Goal: Task Accomplishment & Management: Manage account settings

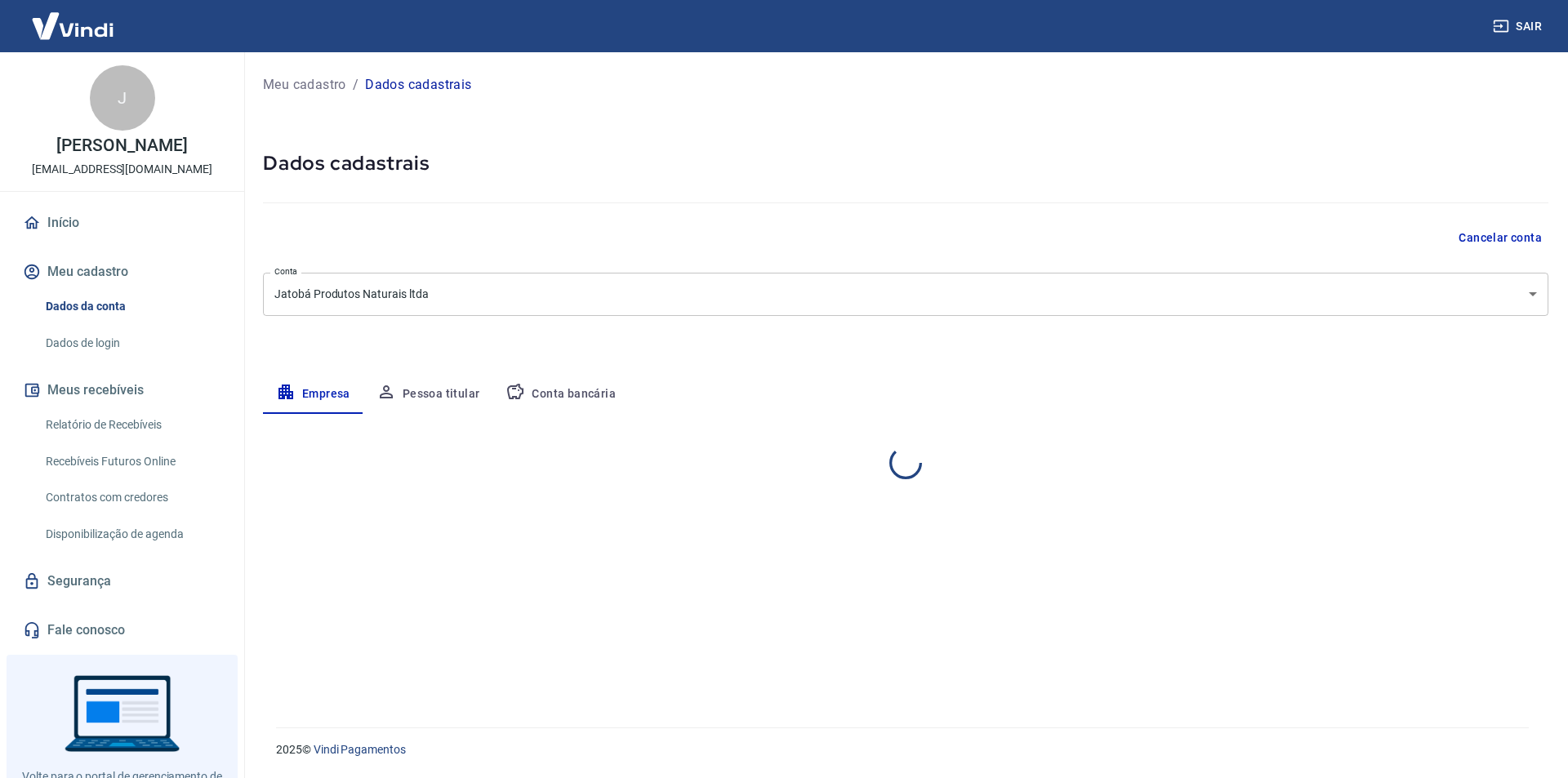
select select "ES"
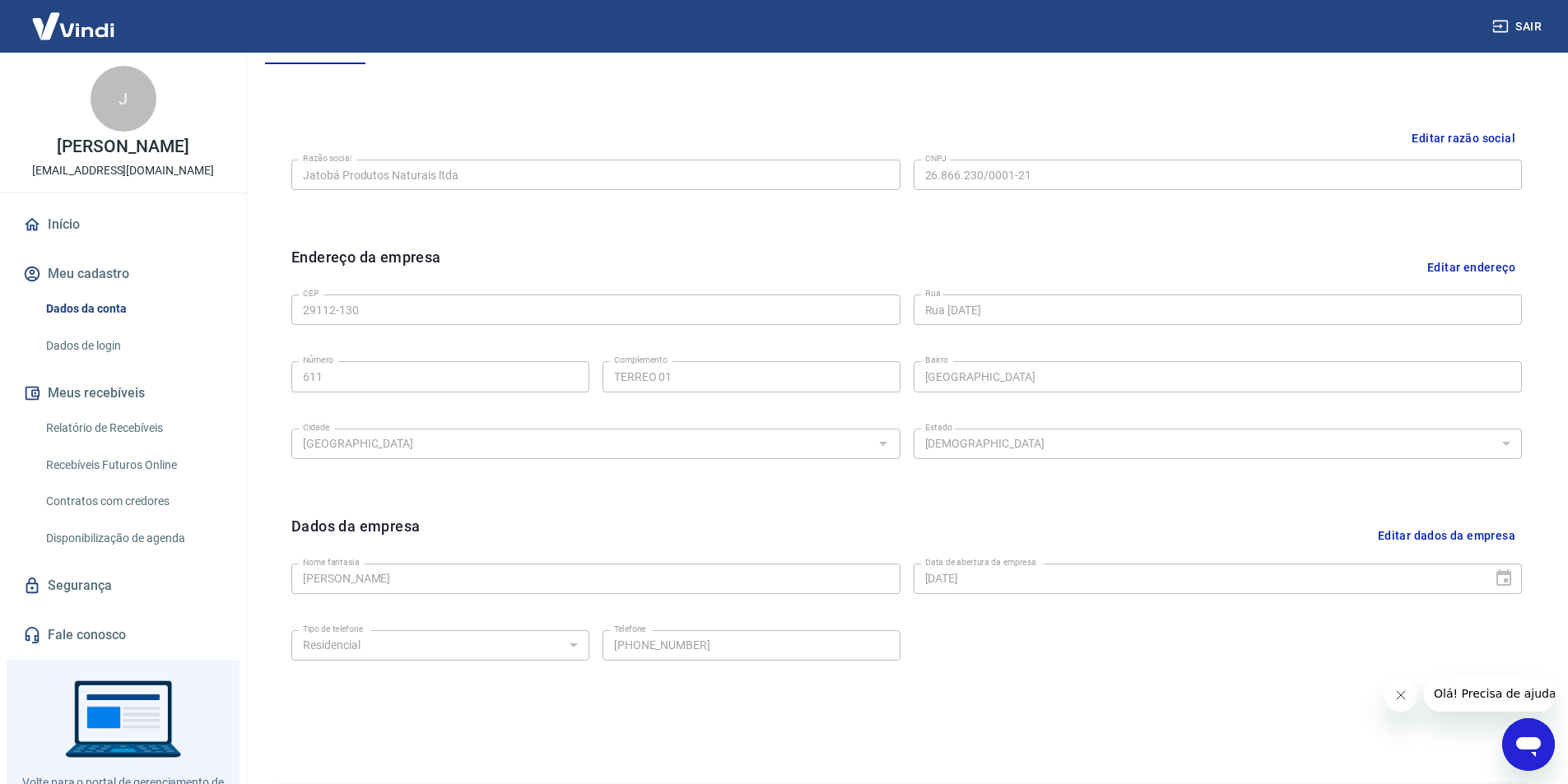
scroll to position [402, 0]
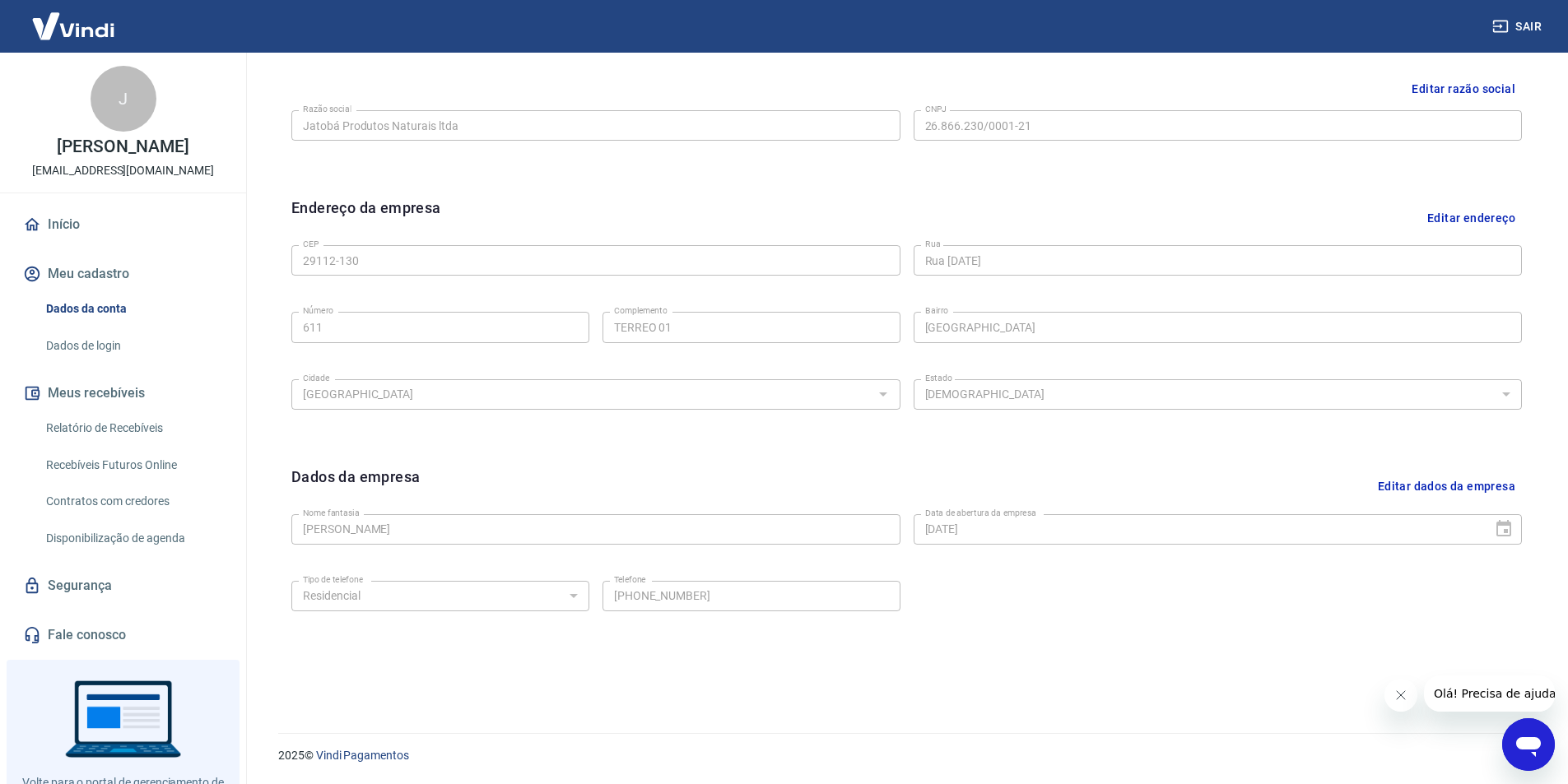
click at [71, 309] on link "Dados da conta" at bounding box center [132, 308] width 187 height 34
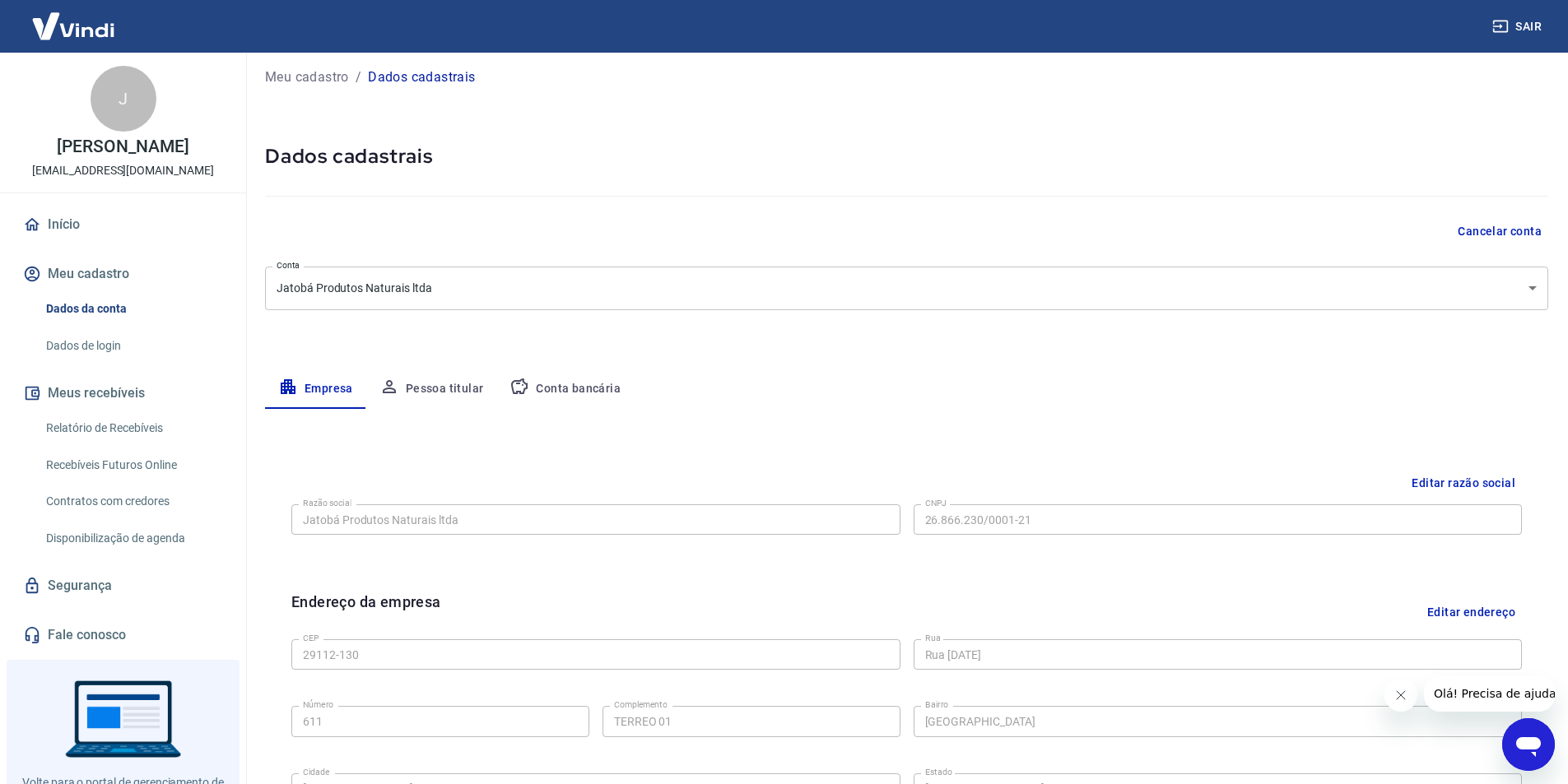
scroll to position [0, 0]
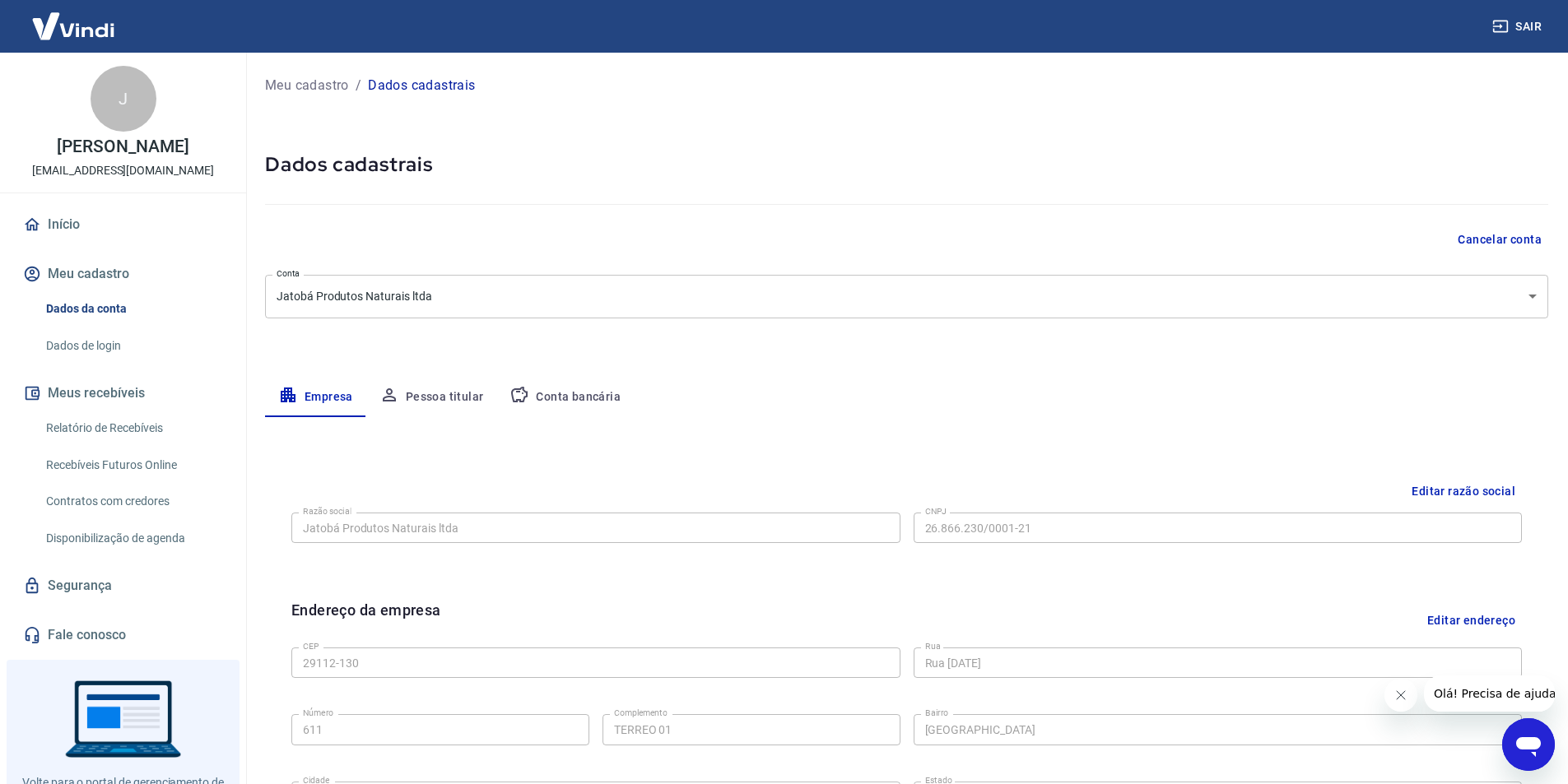
click at [457, 392] on button "Pessoa titular" at bounding box center [431, 396] width 131 height 39
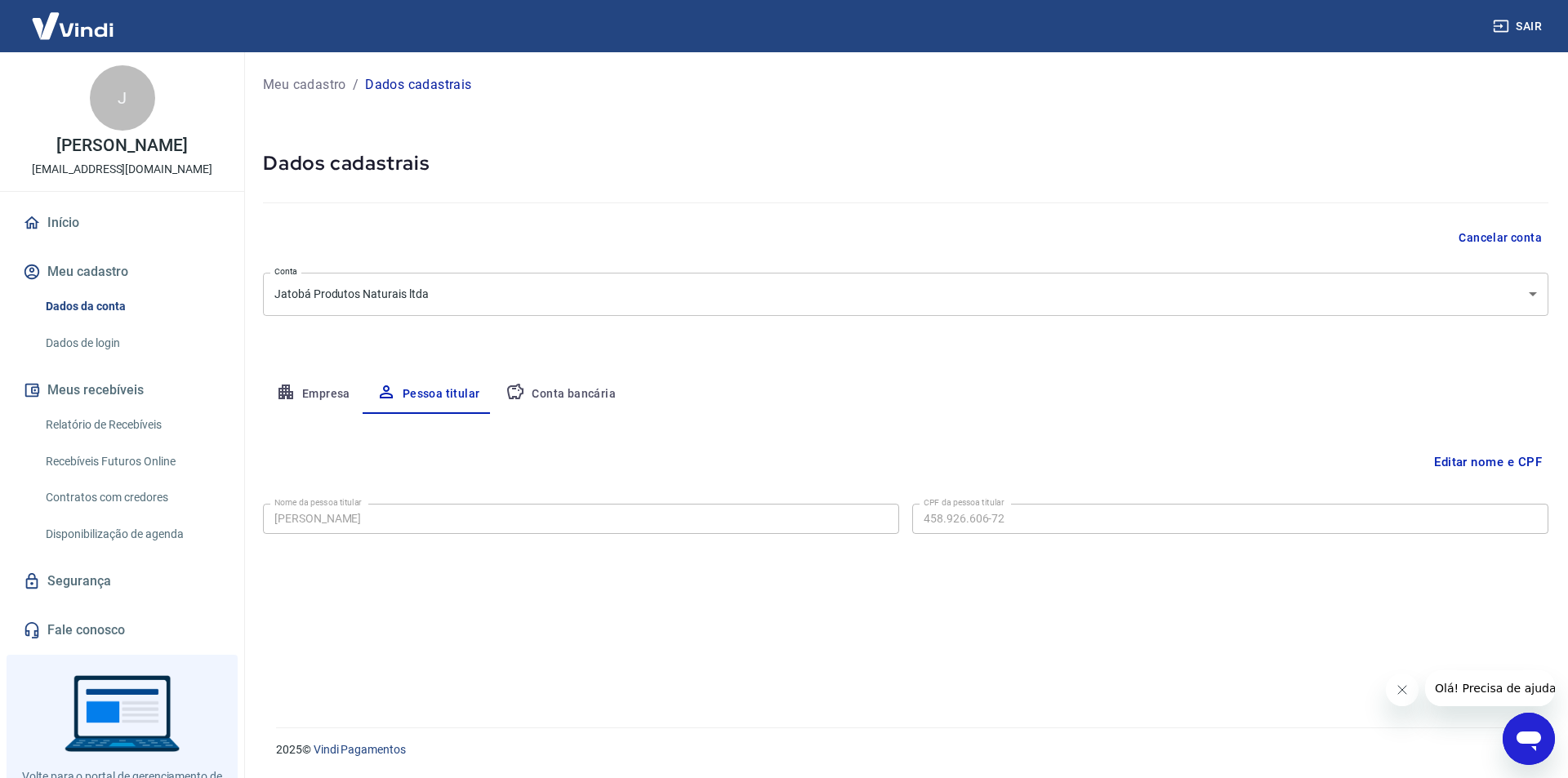
click at [535, 397] on button "Conta bancária" at bounding box center [560, 393] width 137 height 39
select select "1"
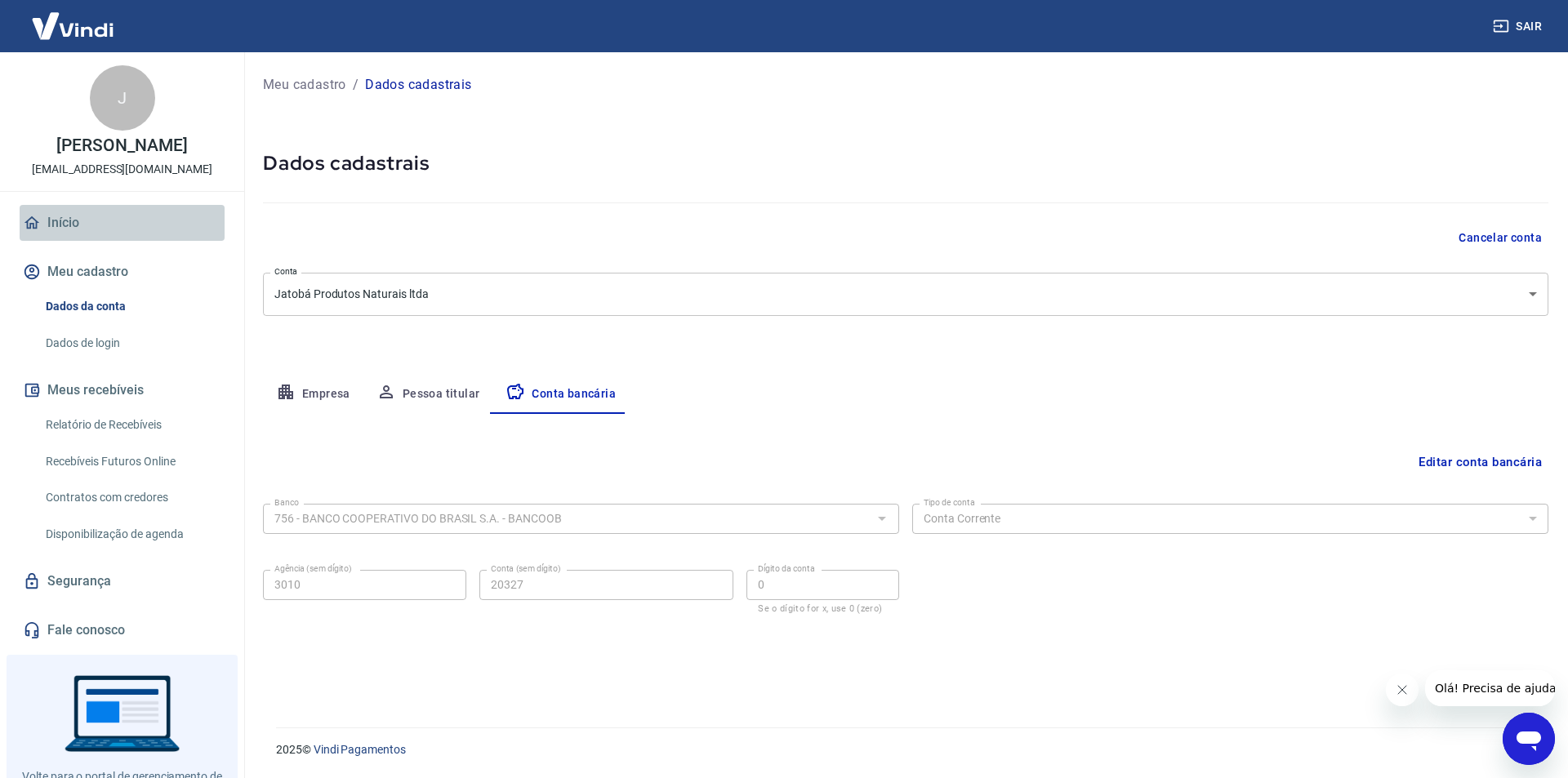
click at [125, 231] on link "Início" at bounding box center [122, 223] width 205 height 36
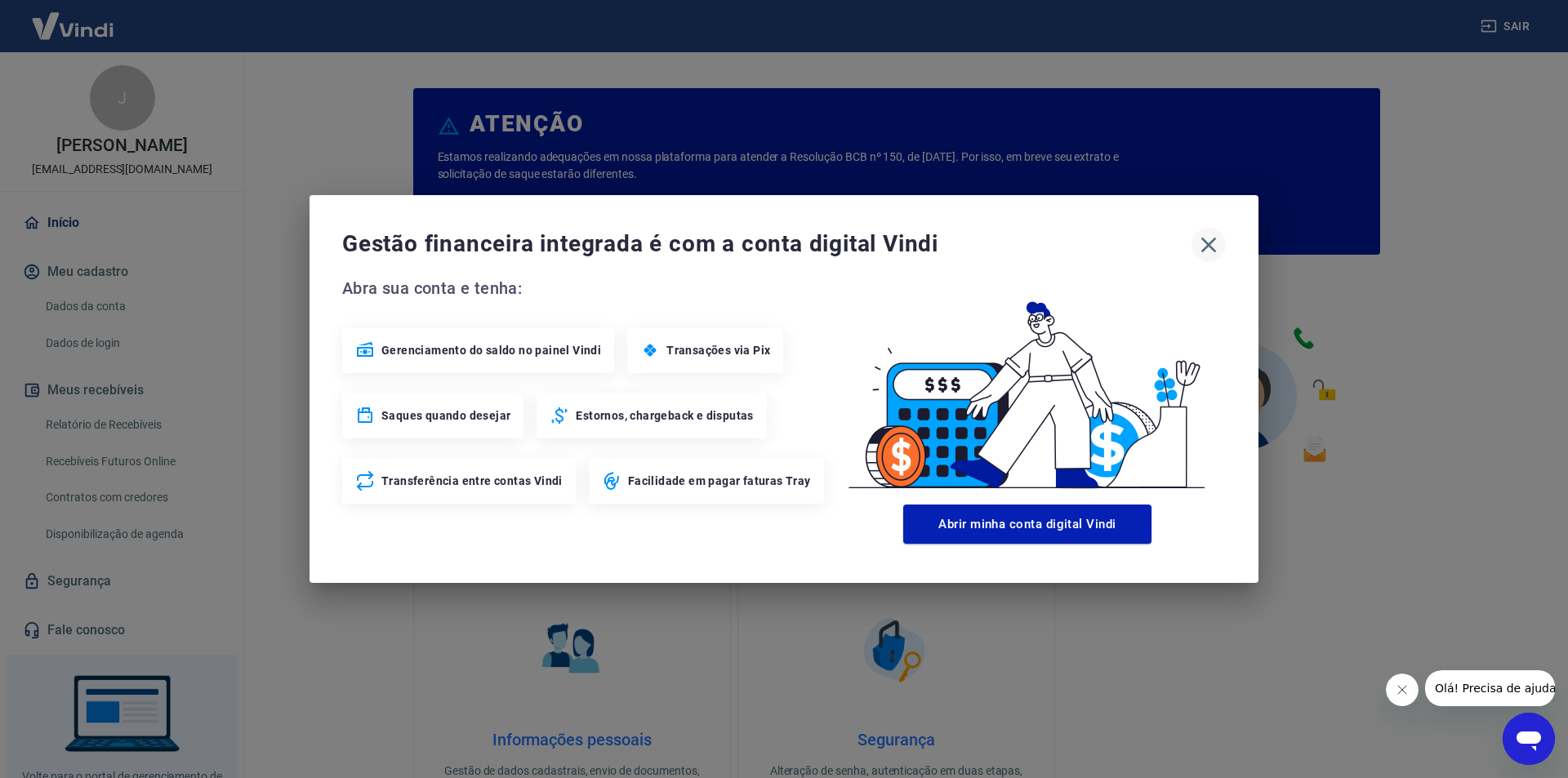
click at [1202, 242] on icon "button" at bounding box center [1209, 245] width 26 height 26
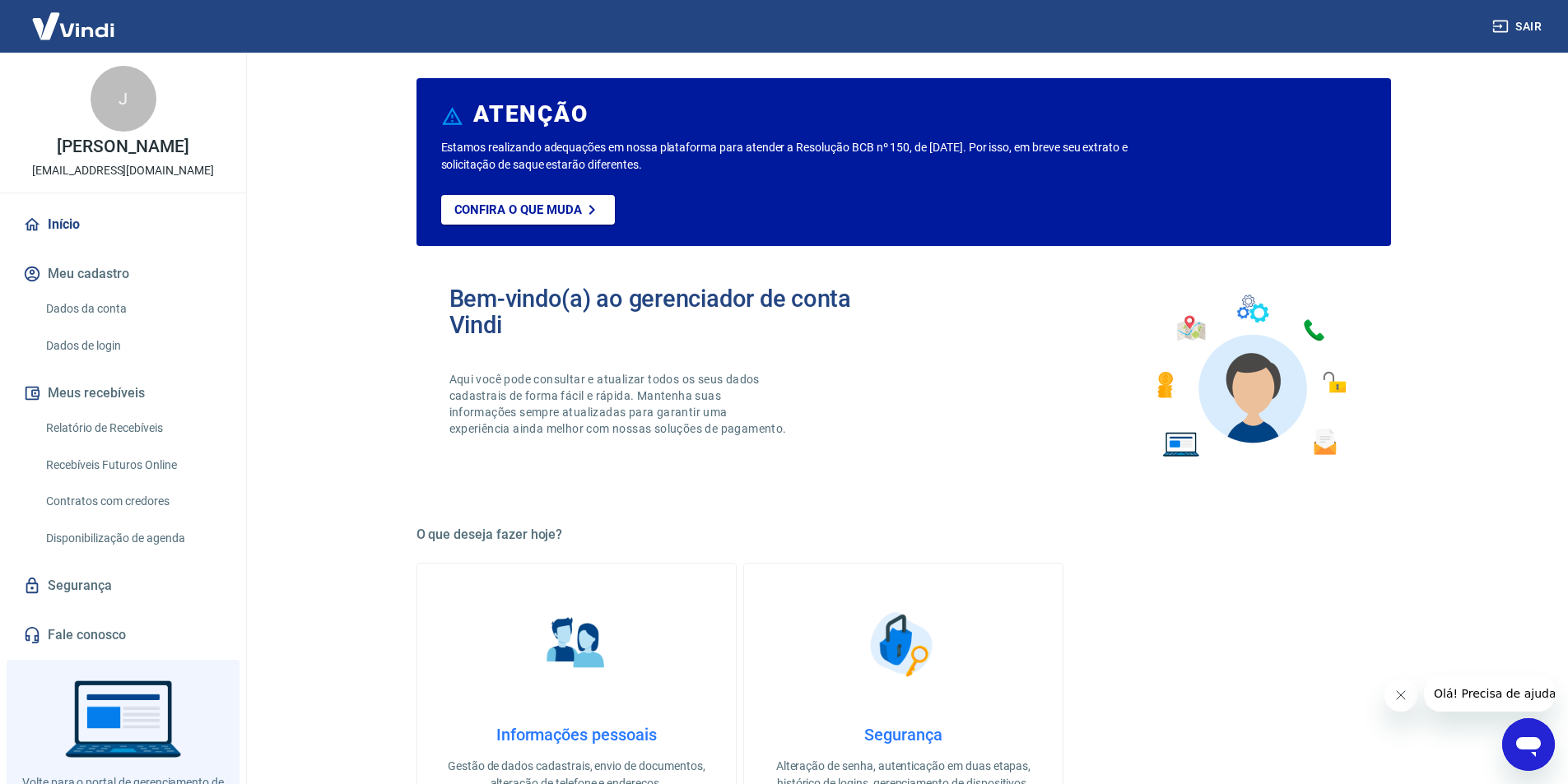
scroll to position [258, 0]
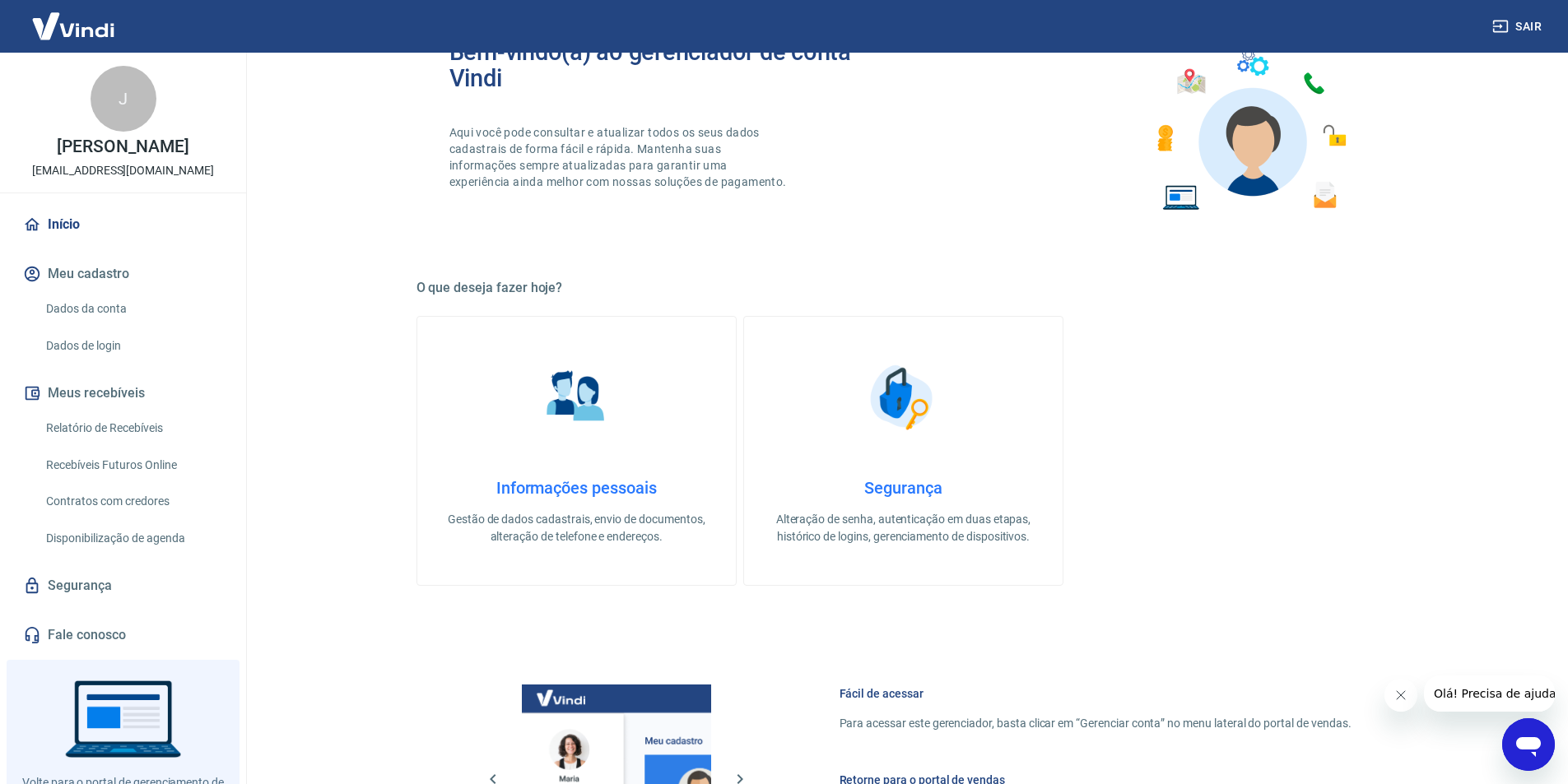
click at [594, 430] on img at bounding box center [576, 397] width 82 height 82
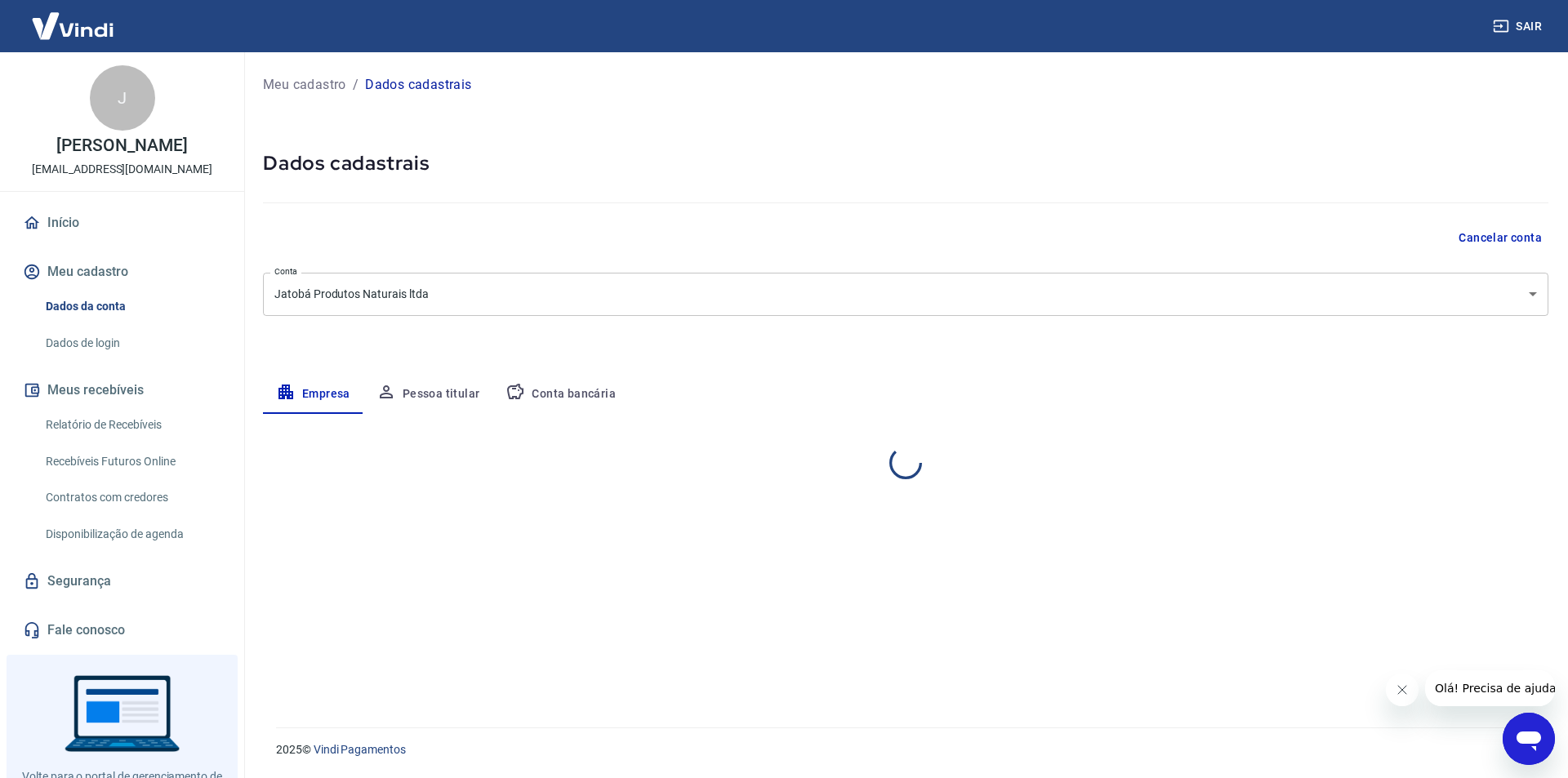
select select "ES"
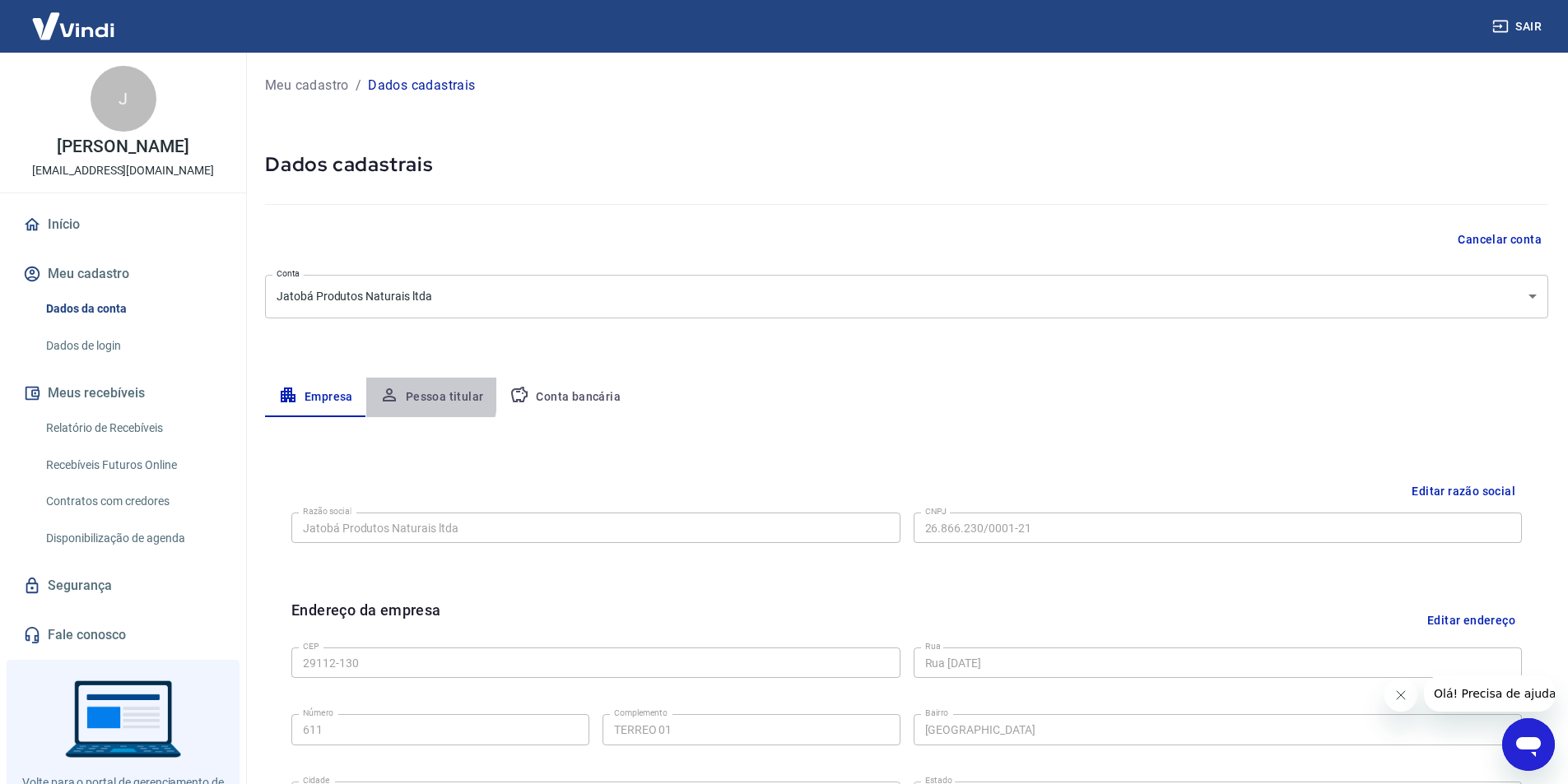
click at [386, 392] on icon "button" at bounding box center [389, 395] width 13 height 13
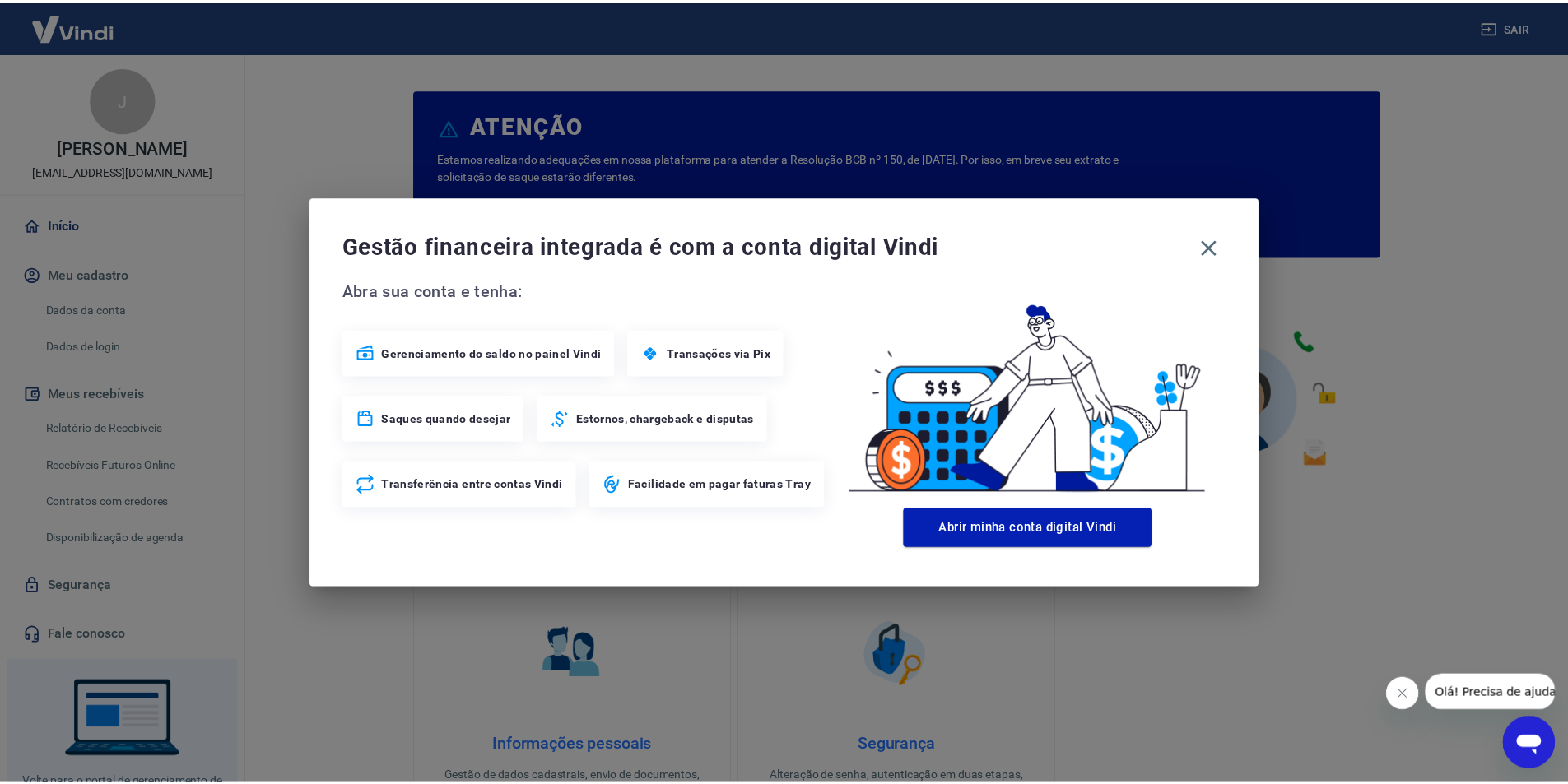
scroll to position [258, 0]
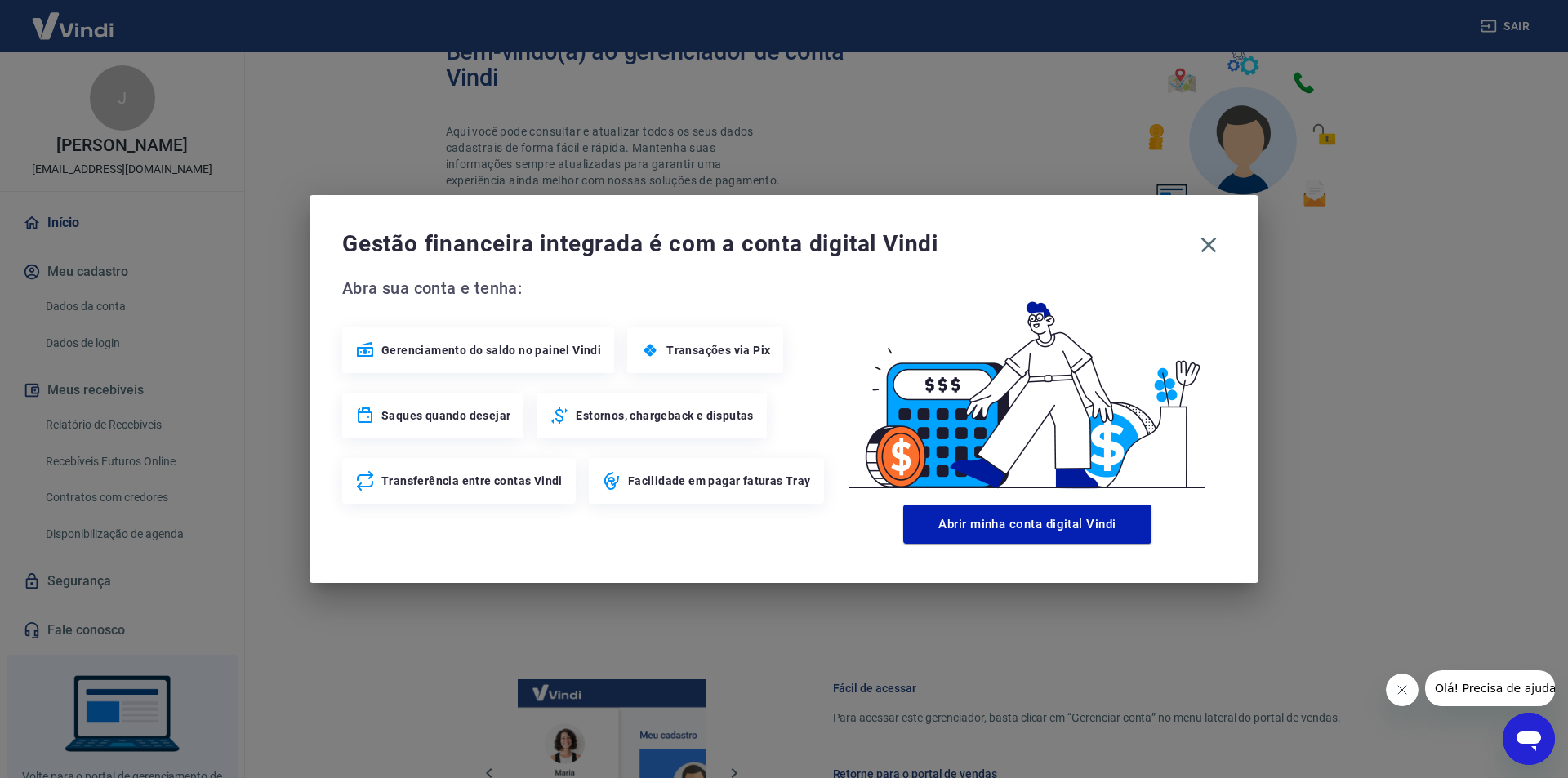
click at [397, 104] on div "Gestão financeira integrada é com a conta digital Vindi Abra sua conta e tenha:…" at bounding box center [784, 389] width 1568 height 778
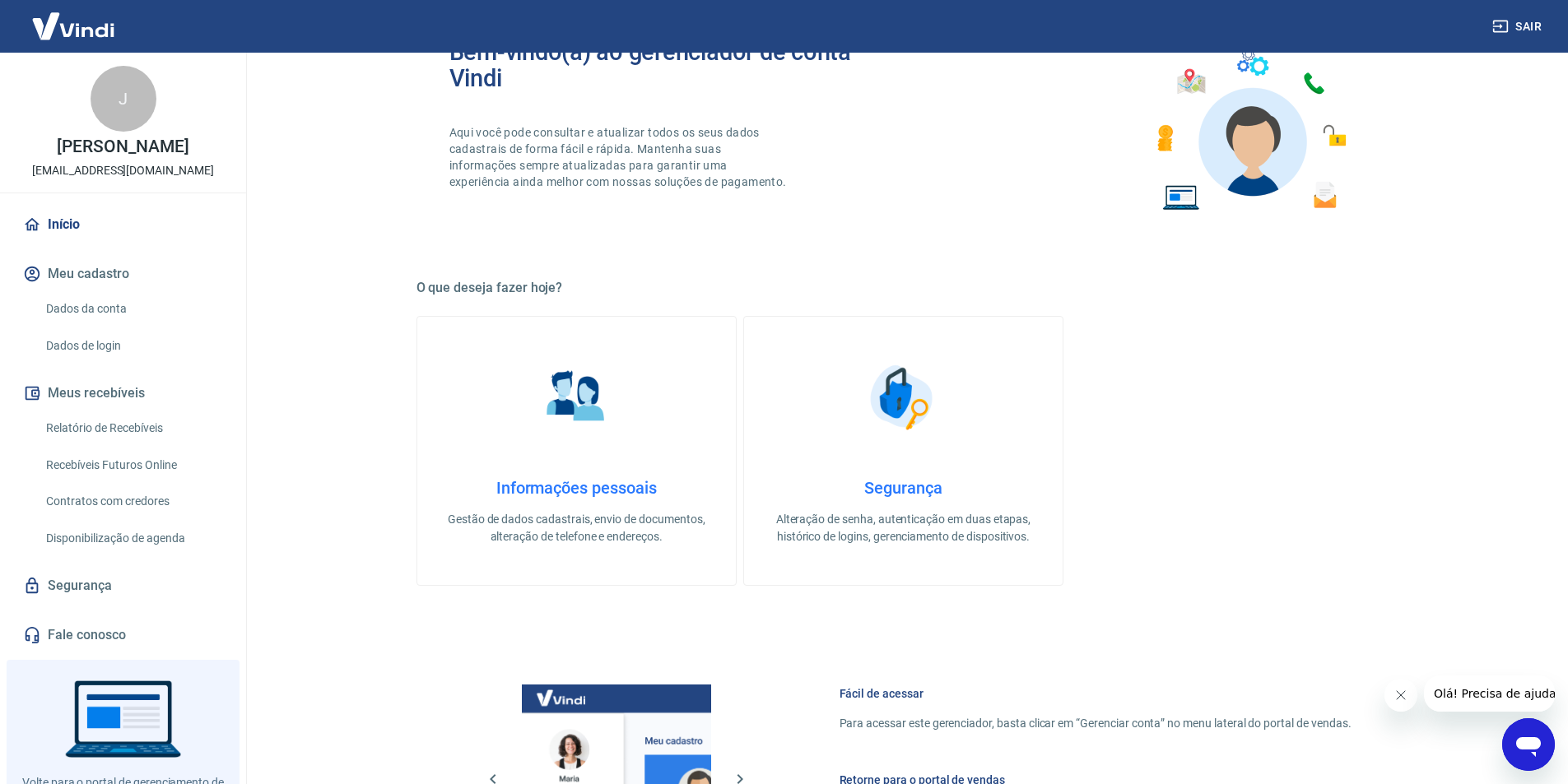
click at [126, 167] on p "[EMAIL_ADDRESS][DOMAIN_NAME]" at bounding box center [123, 171] width 182 height 17
copy div "J [PERSON_NAME]"
click at [114, 296] on link "Dados da conta" at bounding box center [132, 308] width 187 height 34
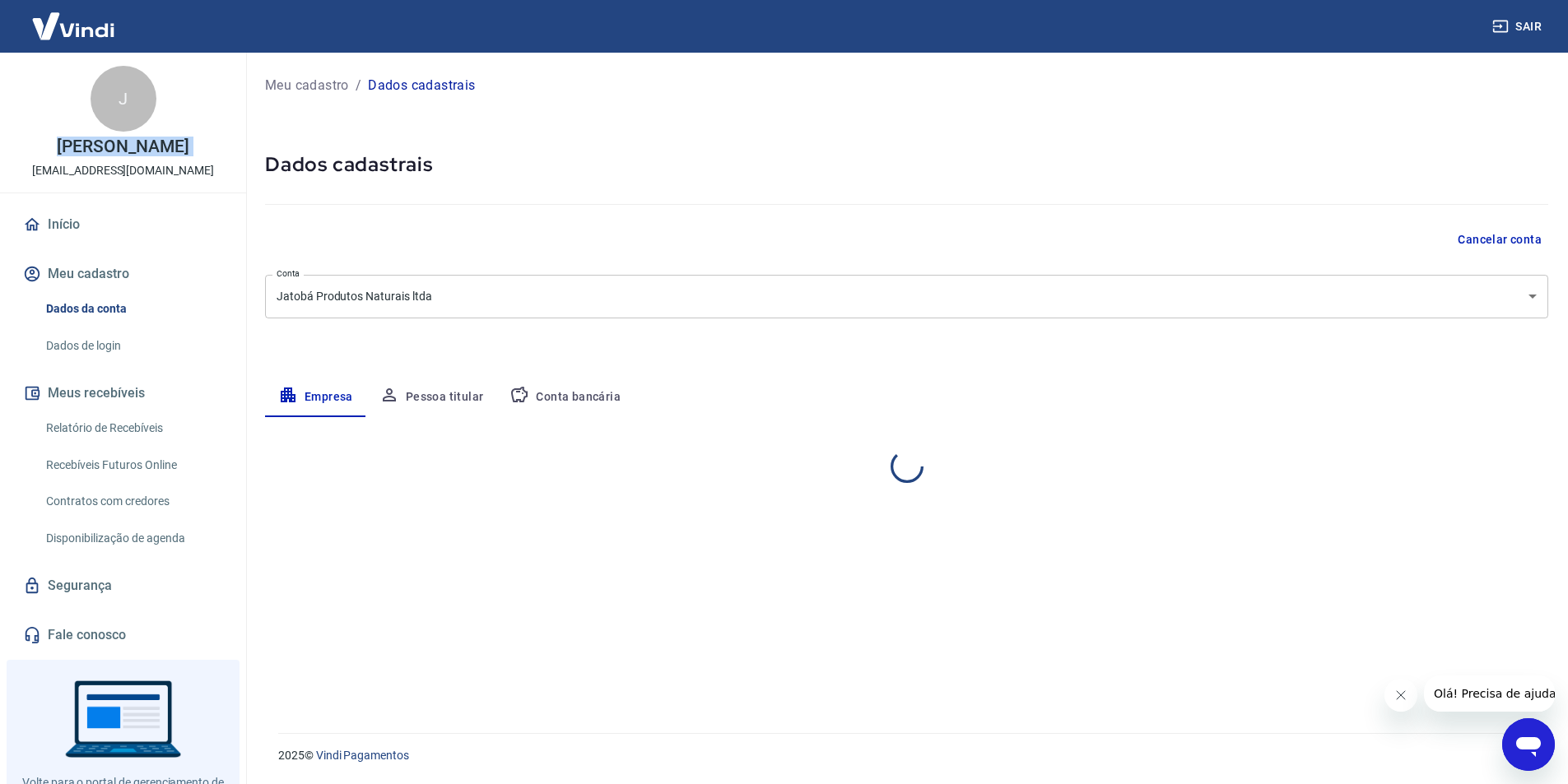
select select "ES"
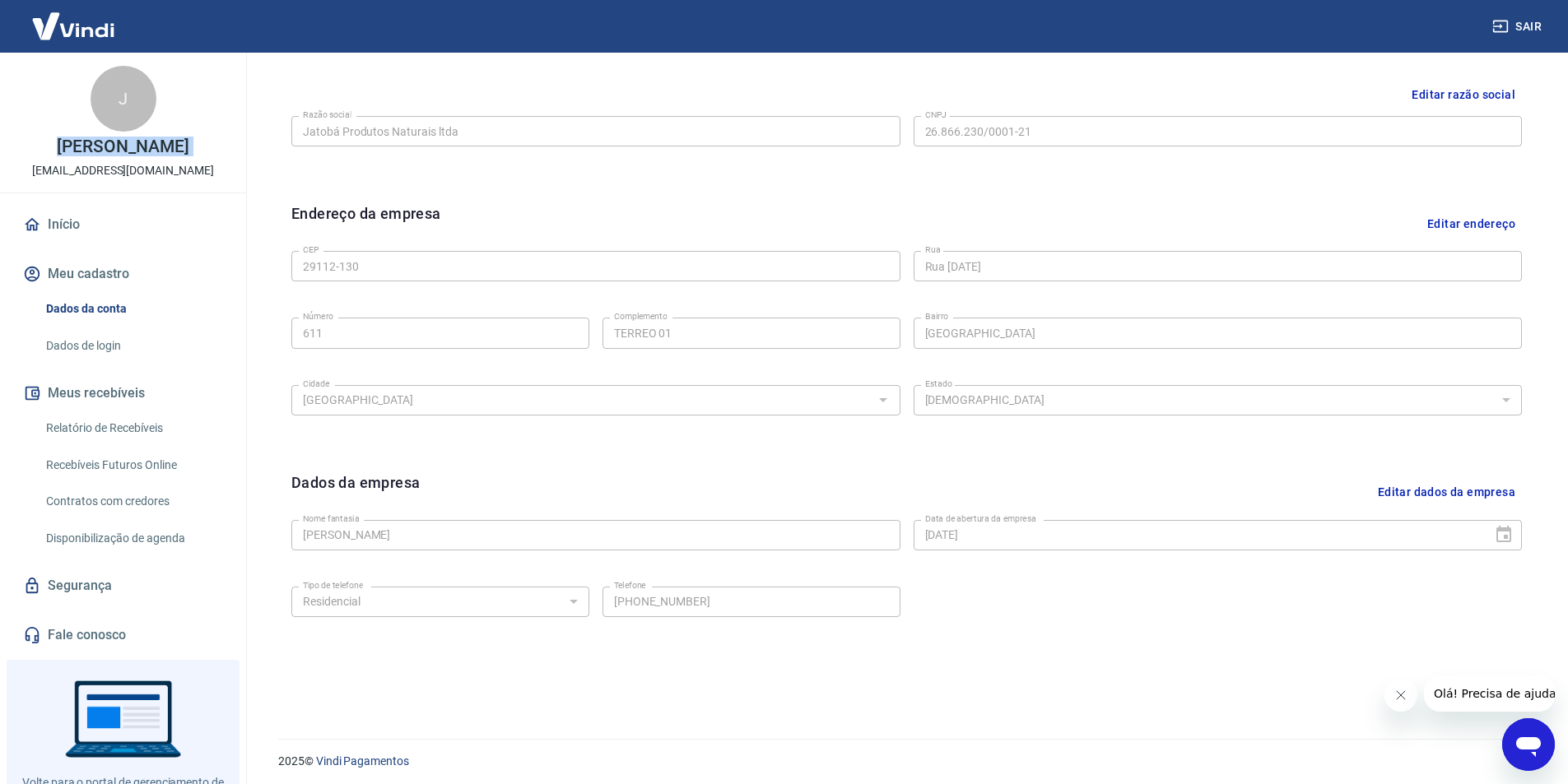
scroll to position [402, 0]
